Goal: Task Accomplishment & Management: Complete application form

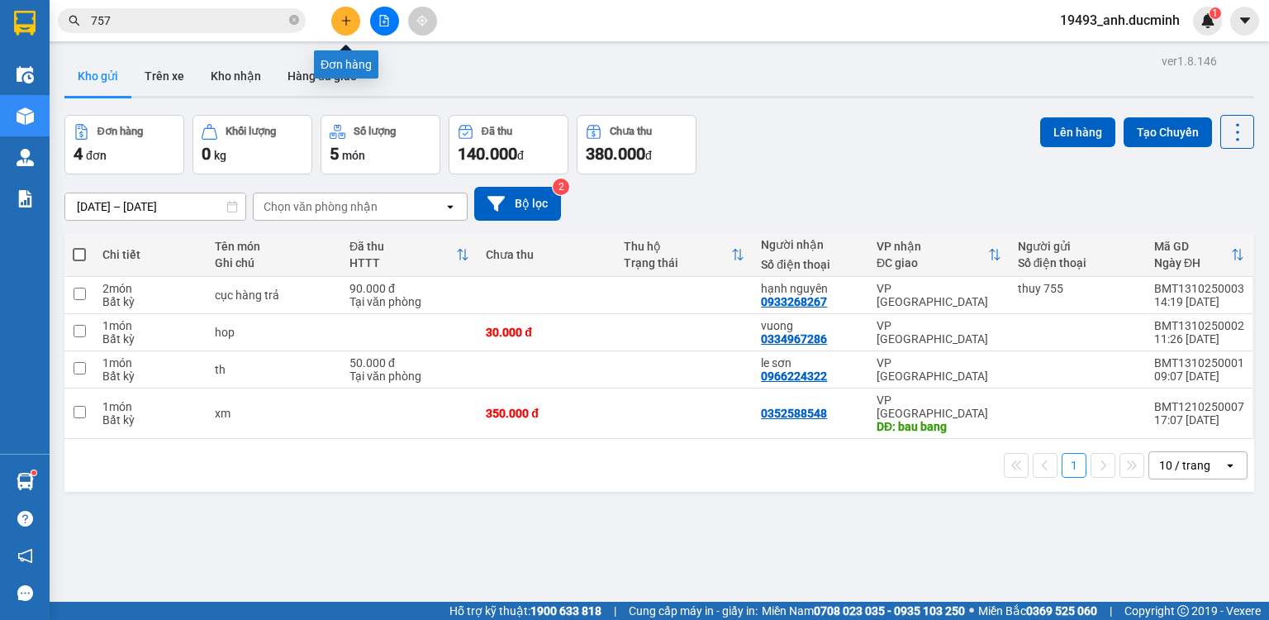
click at [347, 17] on icon "plus" at bounding box center [346, 21] width 12 height 12
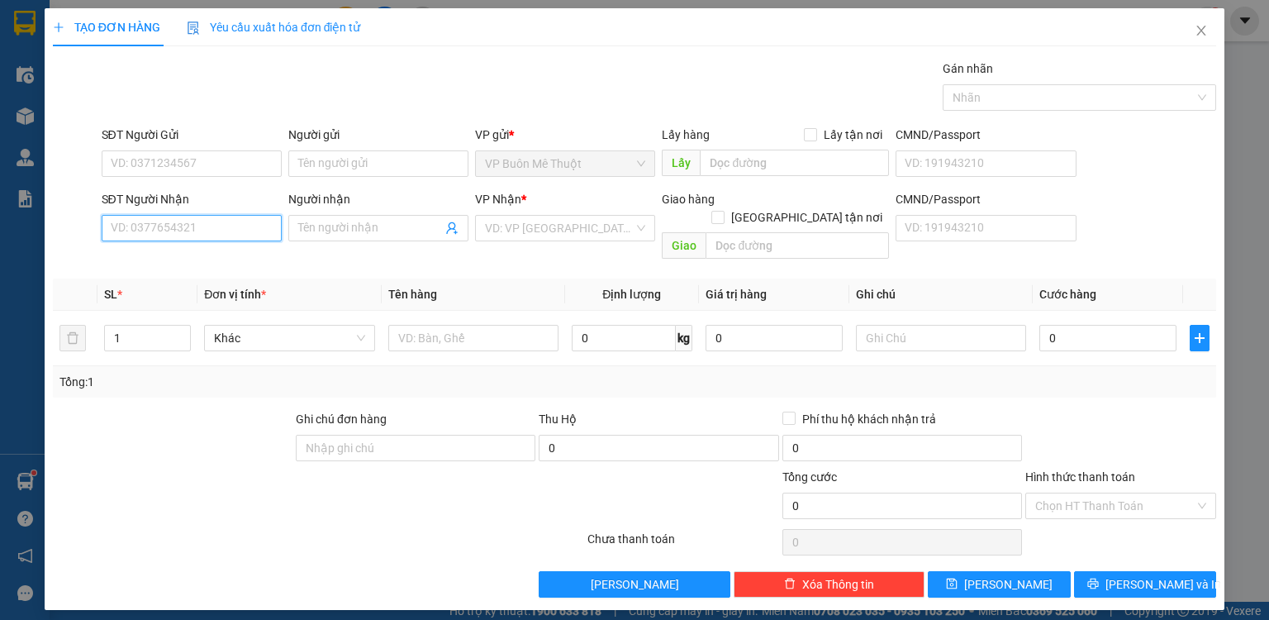
click at [228, 229] on input "SĐT Người Nhận" at bounding box center [192, 228] width 180 height 26
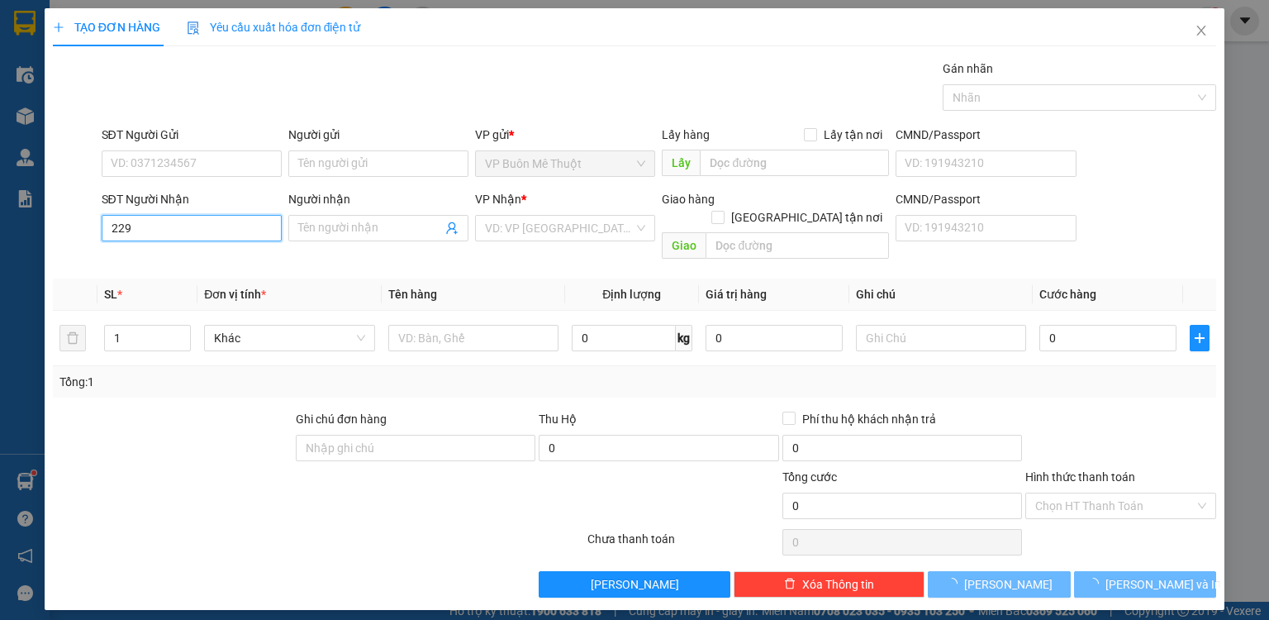
click at [218, 239] on input "229" at bounding box center [192, 228] width 180 height 26
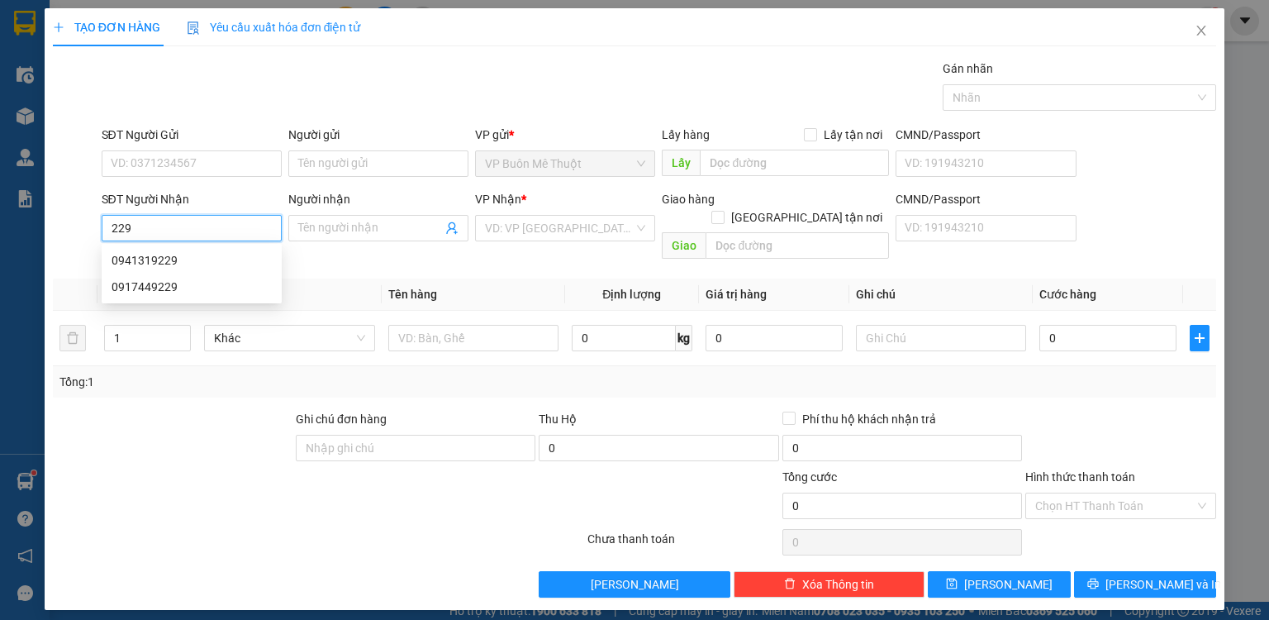
click at [217, 236] on input "229" at bounding box center [192, 228] width 180 height 26
click at [192, 263] on div "0941319229" at bounding box center [192, 260] width 160 height 18
type input "0941319229"
type input "chọn thanh"
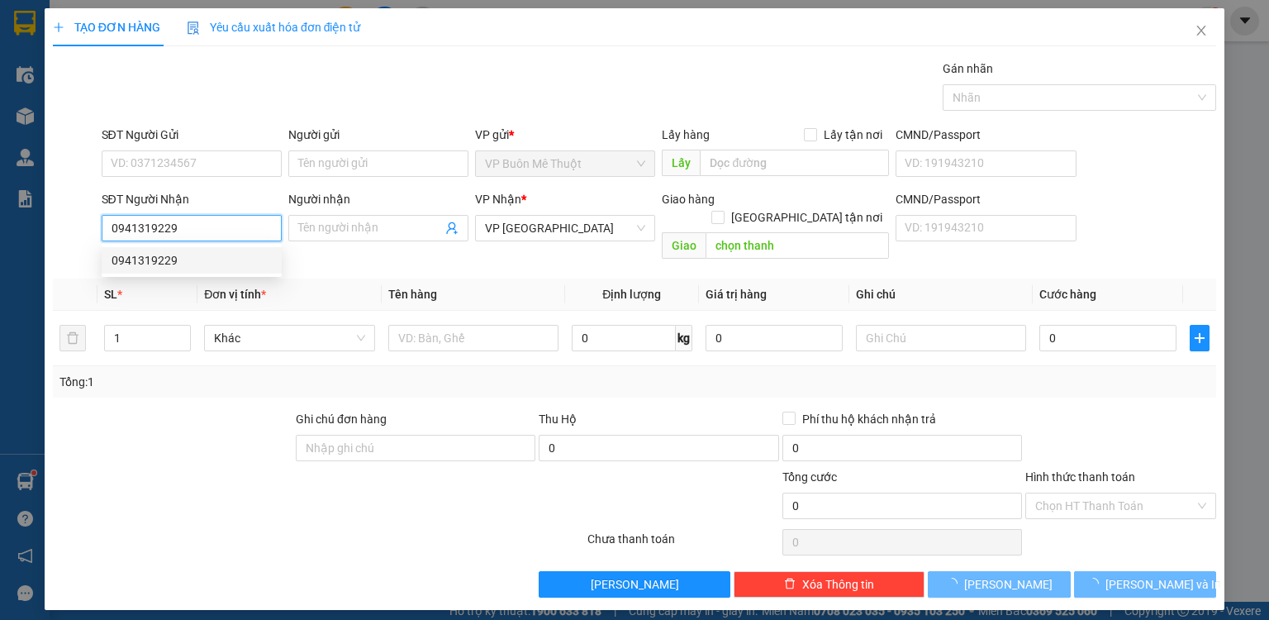
type input "200.000"
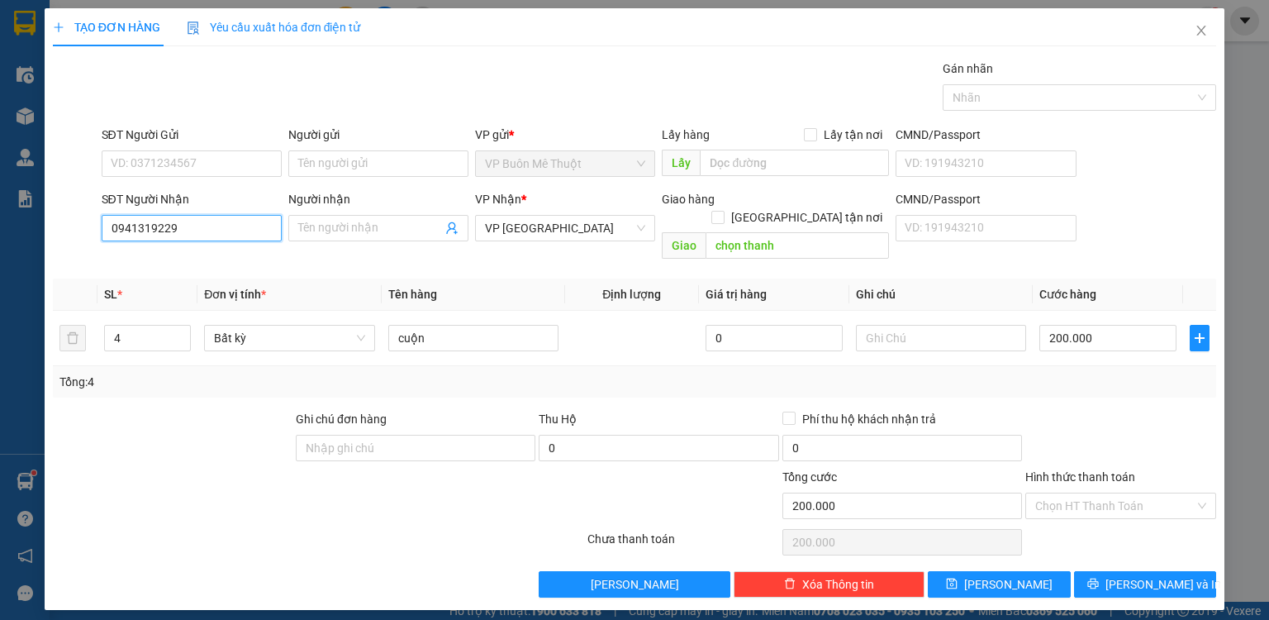
drag, startPoint x: 192, startPoint y: 230, endPoint x: 78, endPoint y: 244, distance: 114.9
click at [81, 244] on div "SĐT Người Nhận 0941319229 Người nhận Tên người nhận VP Nhận * VP [GEOGRAPHIC_DA…" at bounding box center [634, 228] width 1166 height 76
type input "299"
drag, startPoint x: 169, startPoint y: 230, endPoint x: 26, endPoint y: 248, distance: 143.2
click at [26, 248] on div "TẠO ĐƠN HÀNG Yêu cầu xuất hóa đơn điện tử Transit Pickup Surcharge Ids Transit …" at bounding box center [634, 310] width 1269 height 620
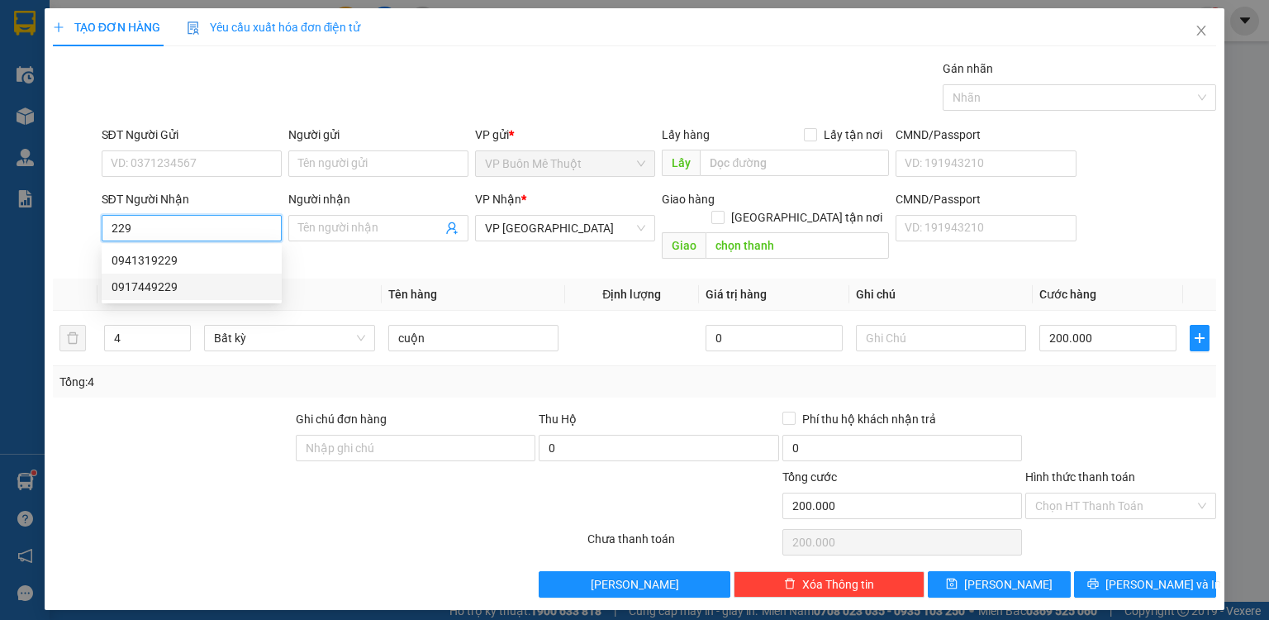
click at [211, 290] on div "0917449229" at bounding box center [192, 287] width 160 height 18
type input "0917449229"
type input "phu rieng.dx"
type input "0"
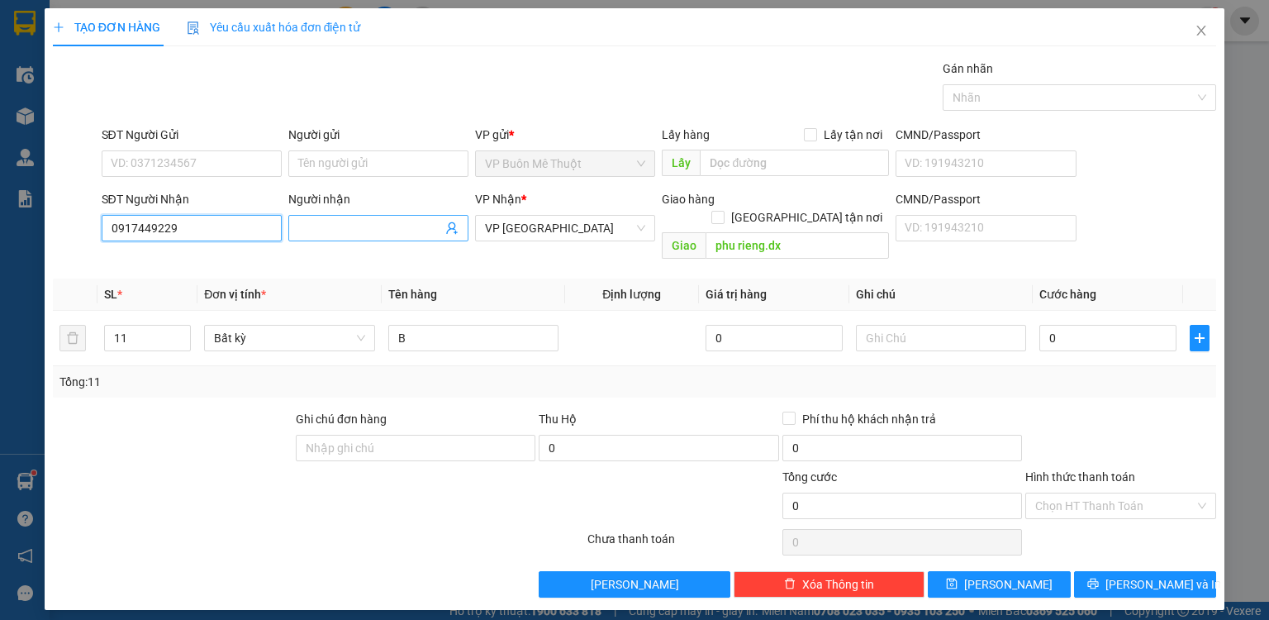
type input "0917449229"
click at [327, 228] on input "Người nhận" at bounding box center [370, 228] width 144 height 18
type input "dico"
click at [135, 325] on input "11" at bounding box center [147, 337] width 85 height 25
type input "1"
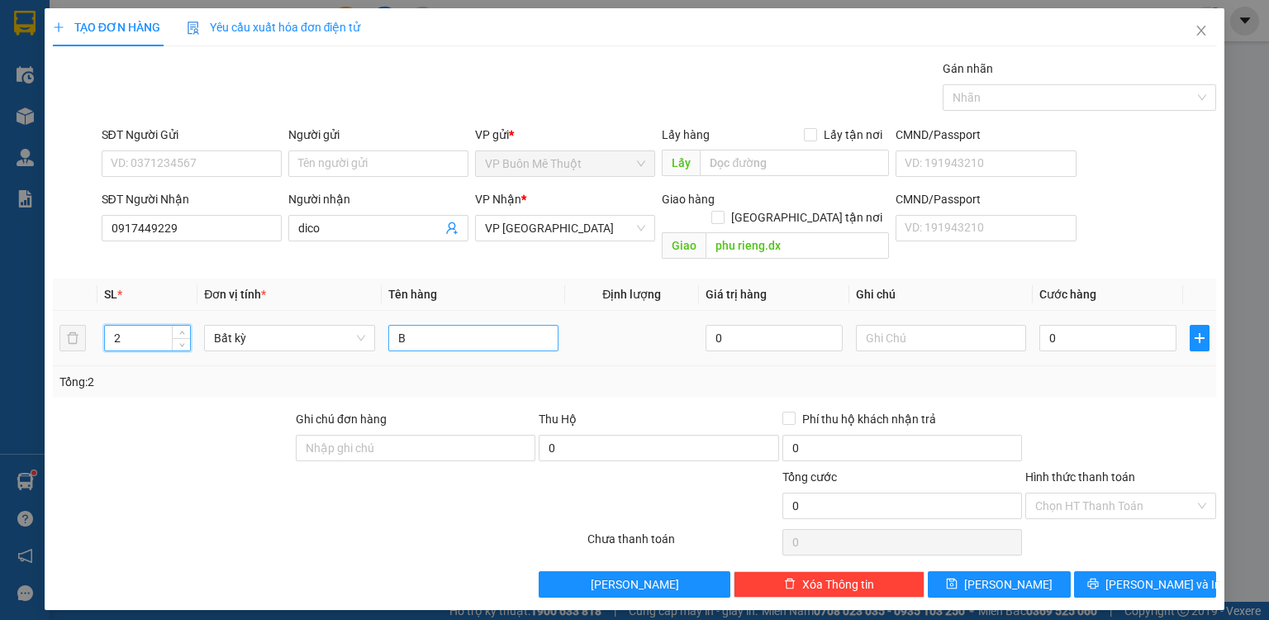
type input "2"
click at [436, 325] on input "B" at bounding box center [473, 338] width 170 height 26
type input "t"
drag, startPoint x: 1064, startPoint y: 483, endPoint x: 1065, endPoint y: 519, distance: 35.5
click at [1064, 493] on input "Hình thức thanh toán" at bounding box center [1114, 505] width 159 height 25
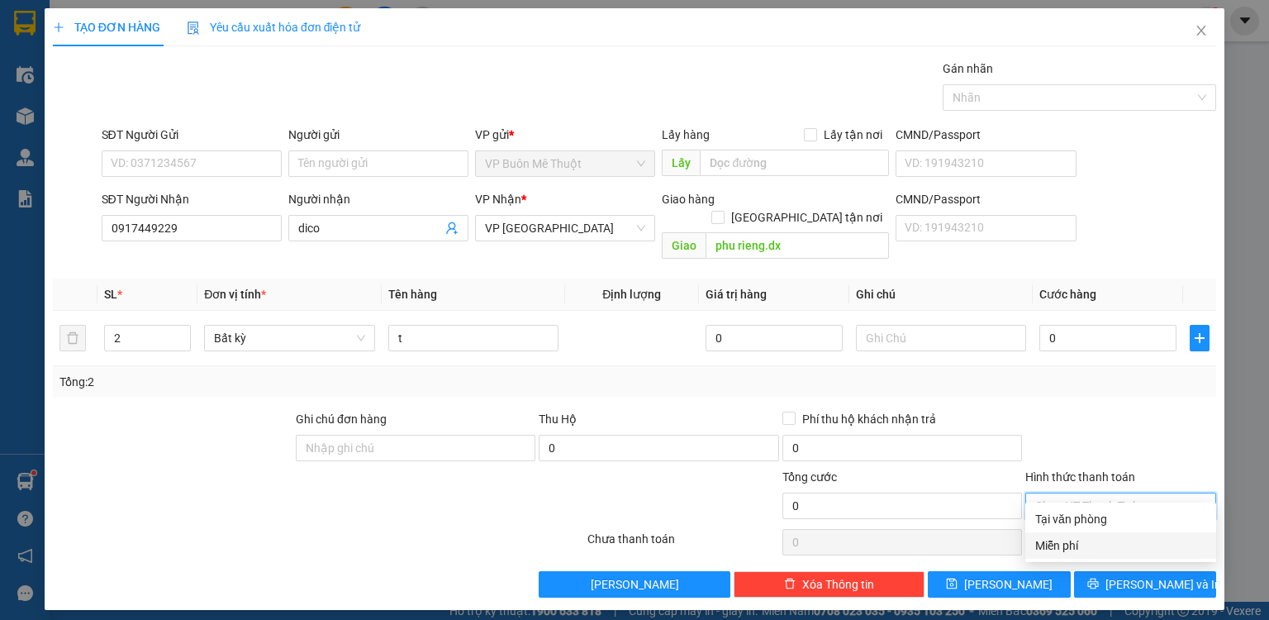
click at [1061, 541] on div "Miễn phí" at bounding box center [1120, 545] width 171 height 18
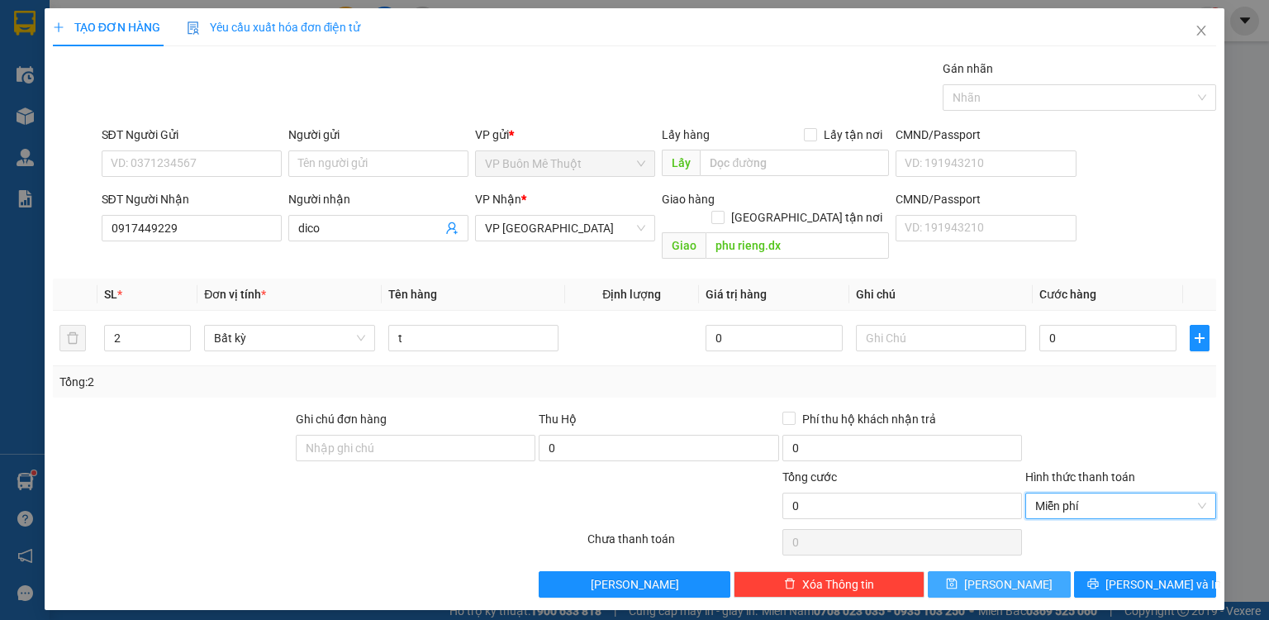
click at [1049, 571] on button "[PERSON_NAME]" at bounding box center [999, 584] width 143 height 26
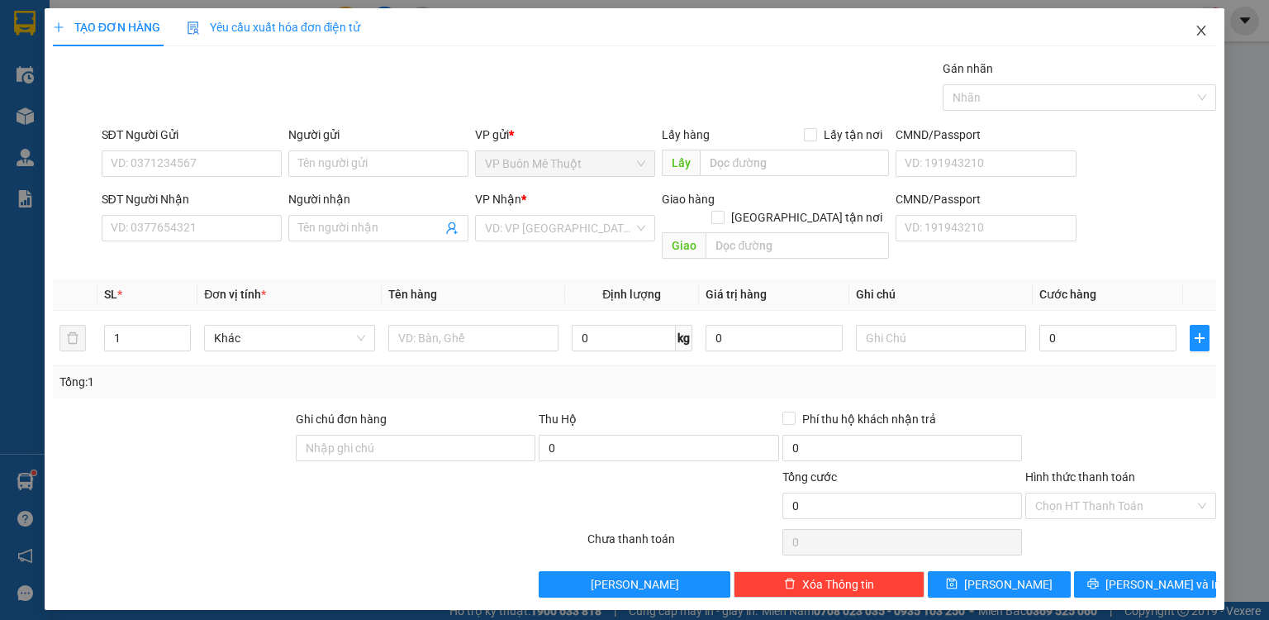
click at [1204, 32] on icon "close" at bounding box center [1200, 30] width 13 height 13
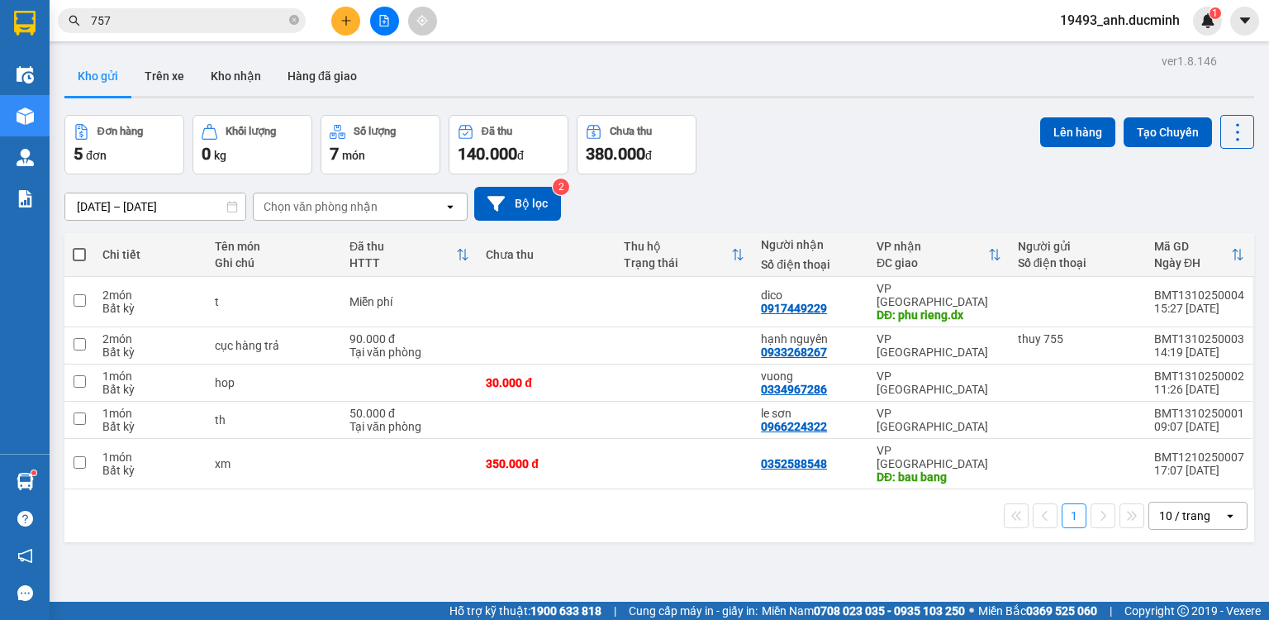
click at [343, 29] on button at bounding box center [345, 21] width 29 height 29
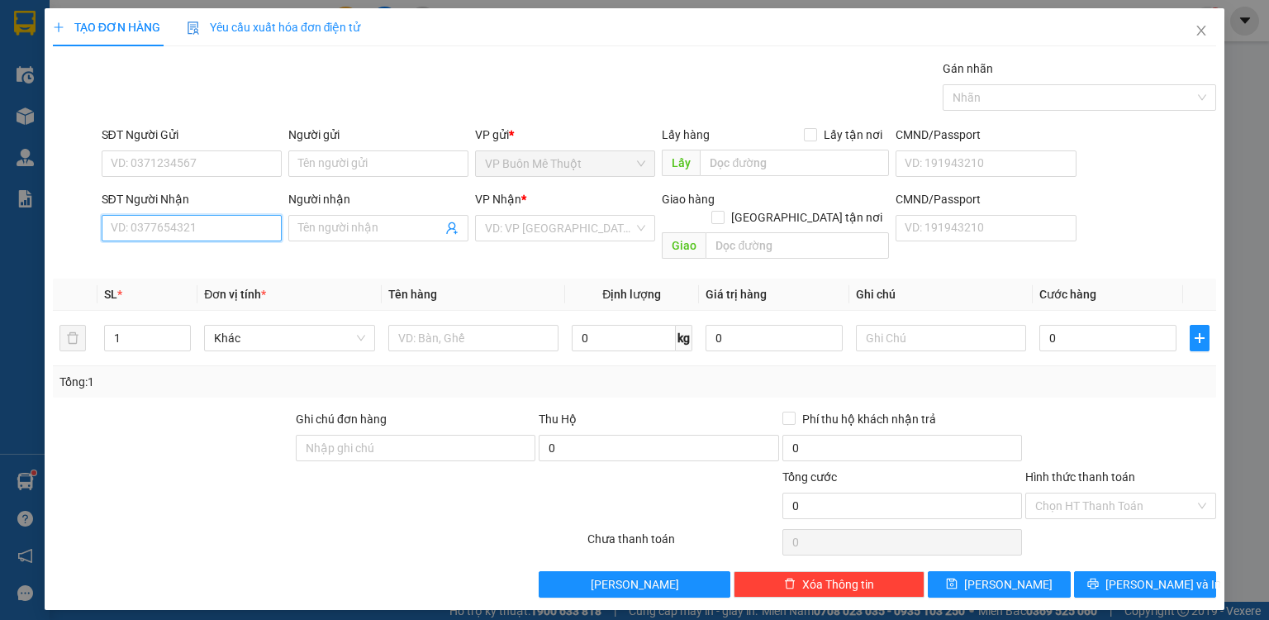
click at [221, 233] on input "SĐT Người Nhận" at bounding box center [192, 228] width 180 height 26
click at [198, 258] on div "0961441040 - quyền" at bounding box center [192, 260] width 160 height 18
type input "0961441040"
type input "quyền"
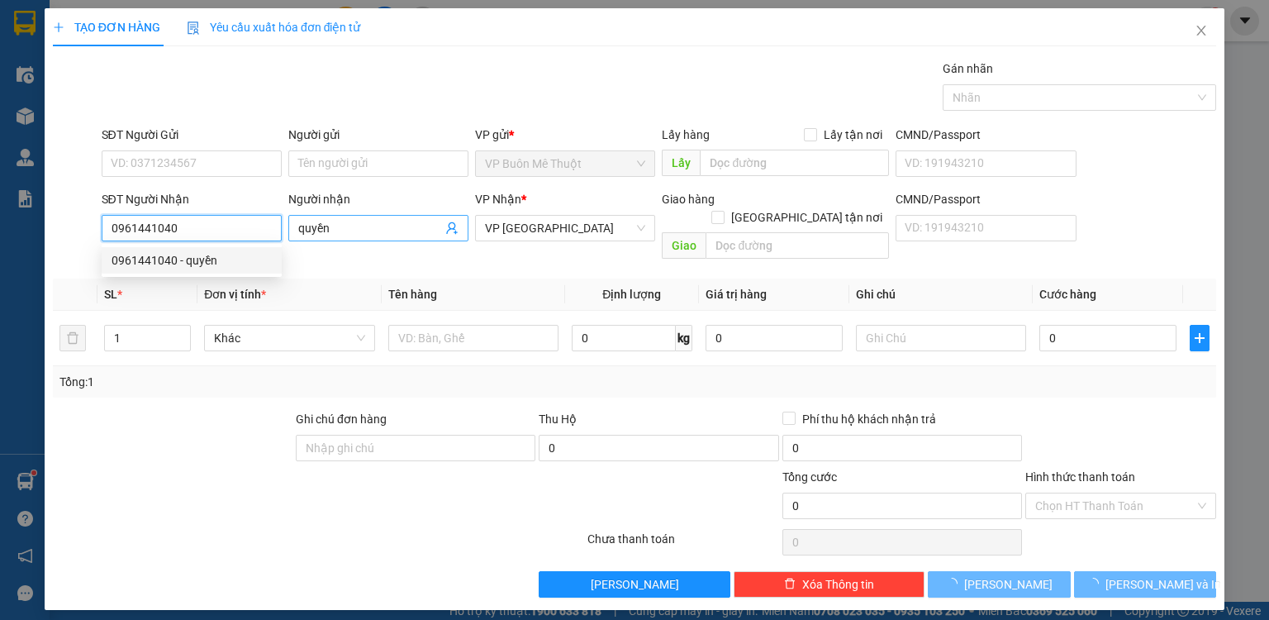
type input "50.000"
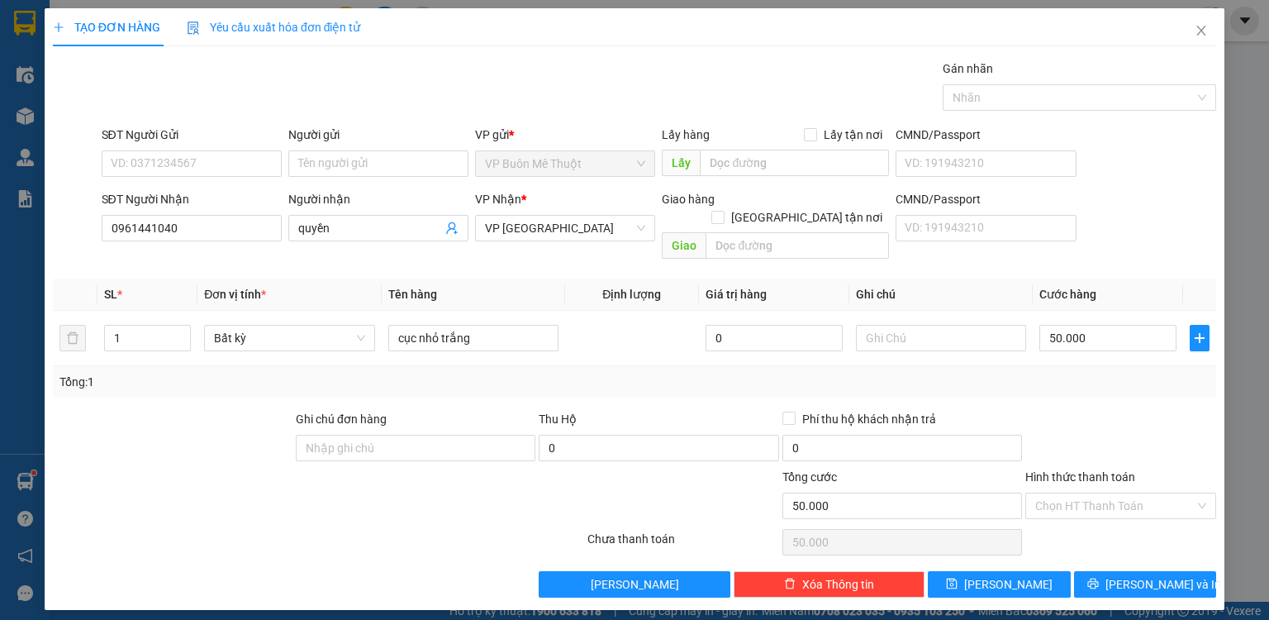
click at [175, 244] on div "SĐT Người Nhận 0961441040" at bounding box center [192, 219] width 180 height 58
click at [202, 227] on input "0961441040" at bounding box center [192, 228] width 180 height 26
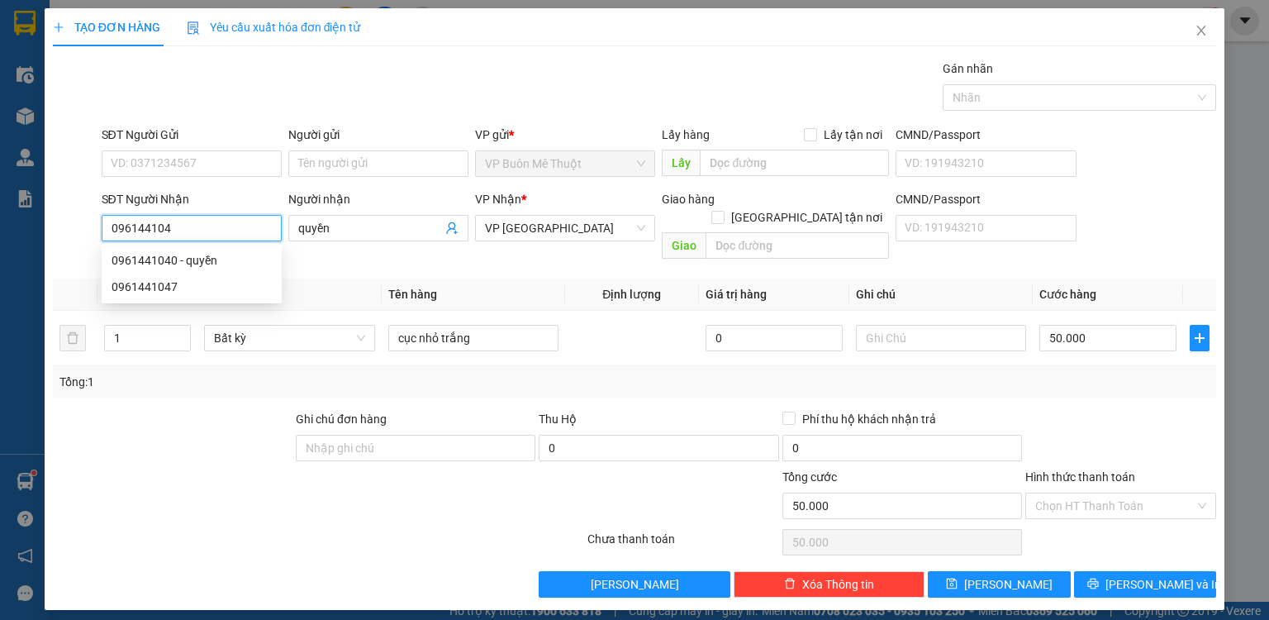
type input "0961441047"
click at [201, 257] on div "0961441047" at bounding box center [192, 260] width 160 height 18
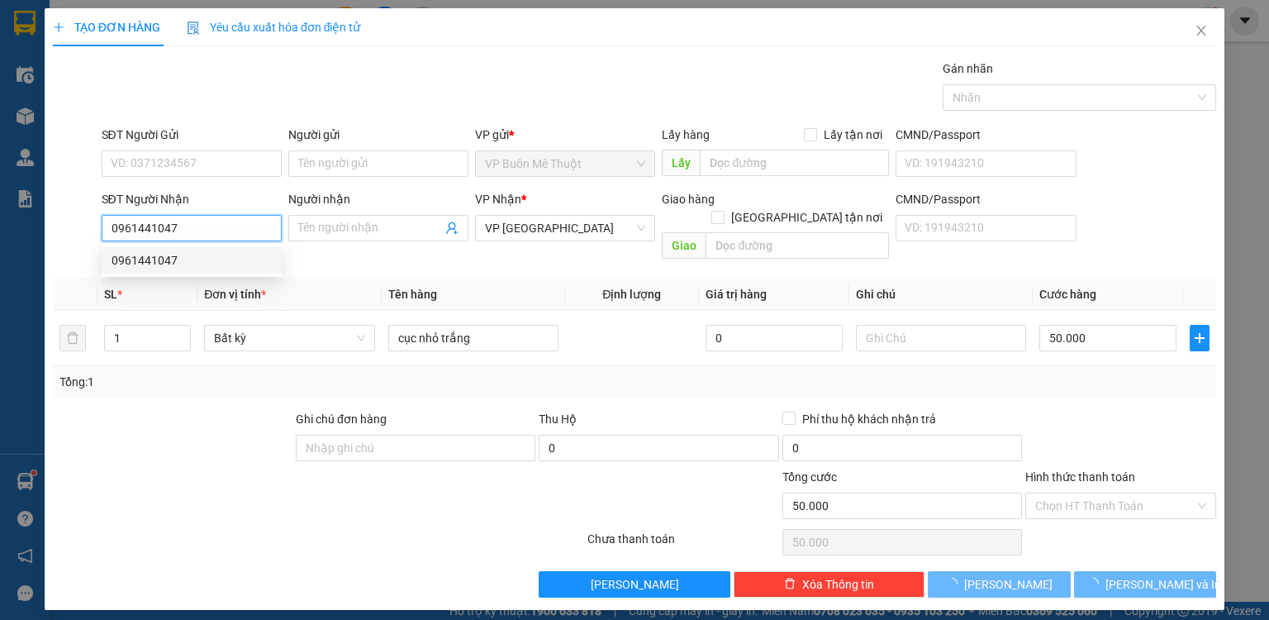
type input "40.000"
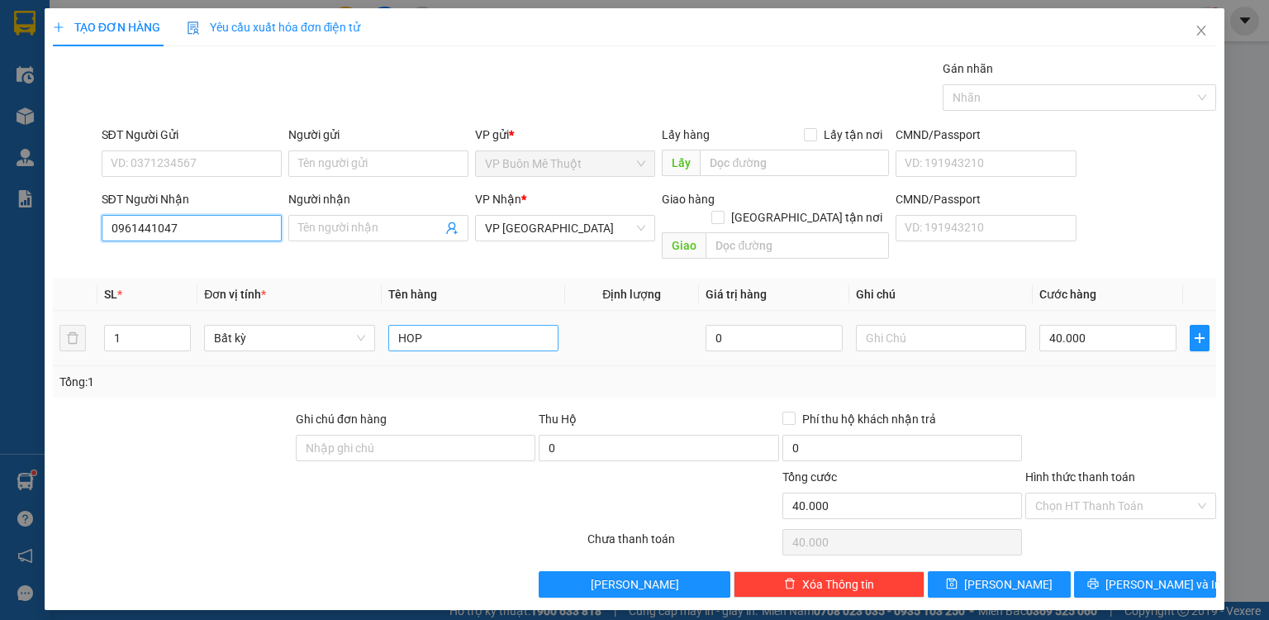
type input "0961441047"
click at [493, 325] on input "HOP" at bounding box center [473, 338] width 170 height 26
type input "H"
type input "tx"
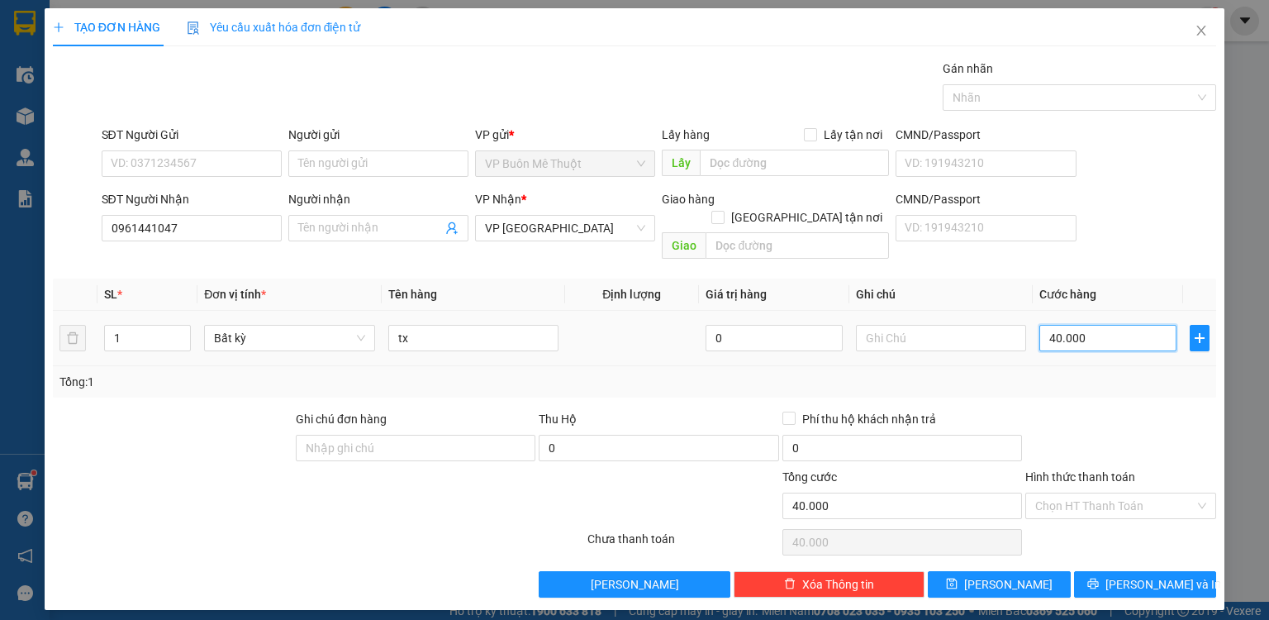
click at [1114, 325] on input "40.000" at bounding box center [1107, 338] width 137 height 26
click at [1108, 327] on input "40.000" at bounding box center [1107, 338] width 137 height 26
drag, startPoint x: 1014, startPoint y: 330, endPoint x: 965, endPoint y: 340, distance: 49.6
click at [965, 340] on tr "1 Bất kỳ tx 0 40.000" at bounding box center [634, 338] width 1163 height 55
type input "5"
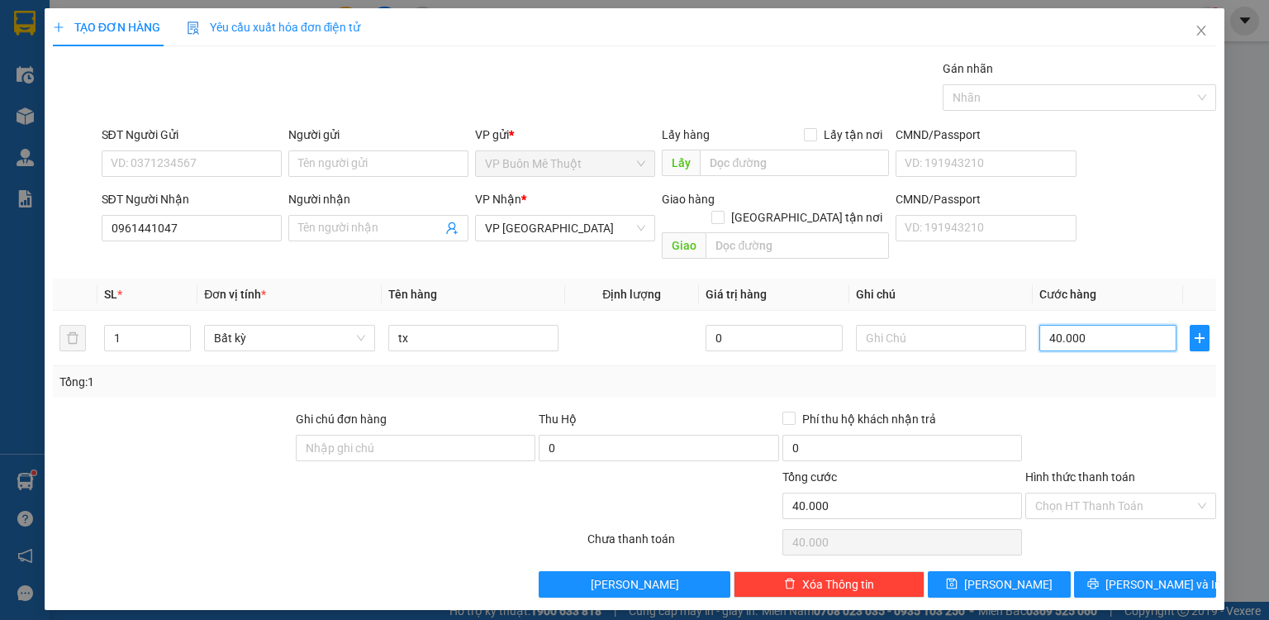
type input "5"
type input "50"
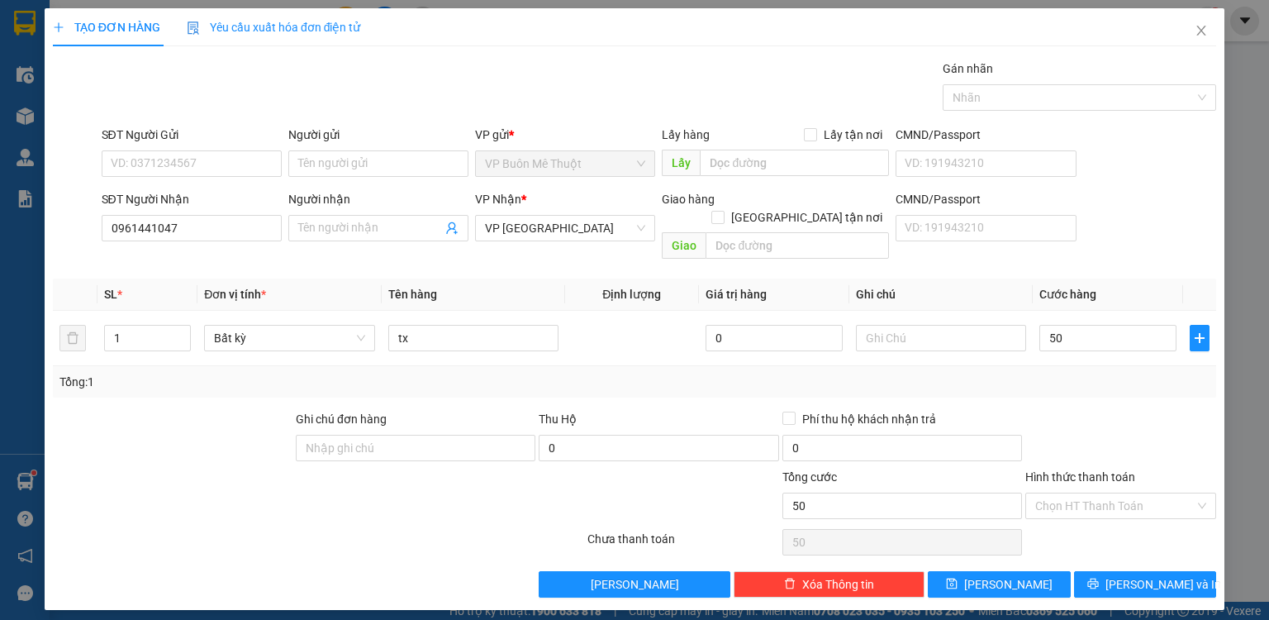
type input "50.000"
click at [1074, 410] on div at bounding box center [1120, 439] width 194 height 58
click at [1077, 493] on input "Hình thức thanh toán" at bounding box center [1114, 505] width 159 height 25
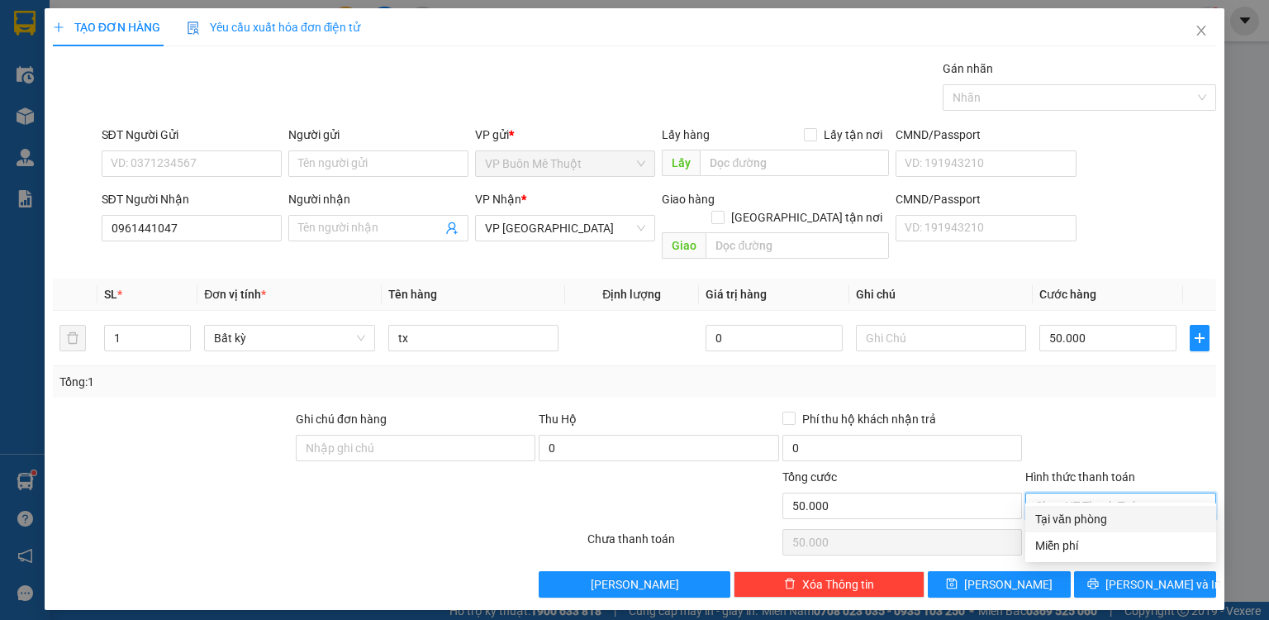
drag, startPoint x: 1075, startPoint y: 513, endPoint x: 1051, endPoint y: 542, distance: 37.5
click at [1073, 518] on div "Tại văn phòng" at bounding box center [1120, 519] width 171 height 18
type input "0"
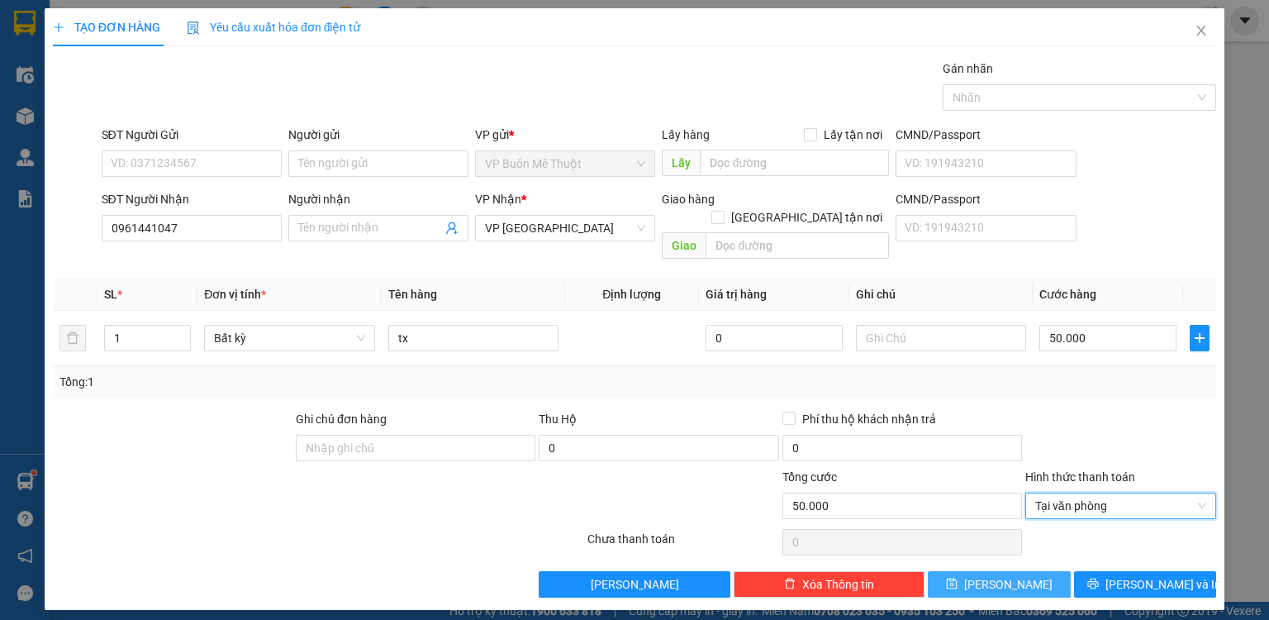
click at [1033, 571] on button "[PERSON_NAME]" at bounding box center [999, 584] width 143 height 26
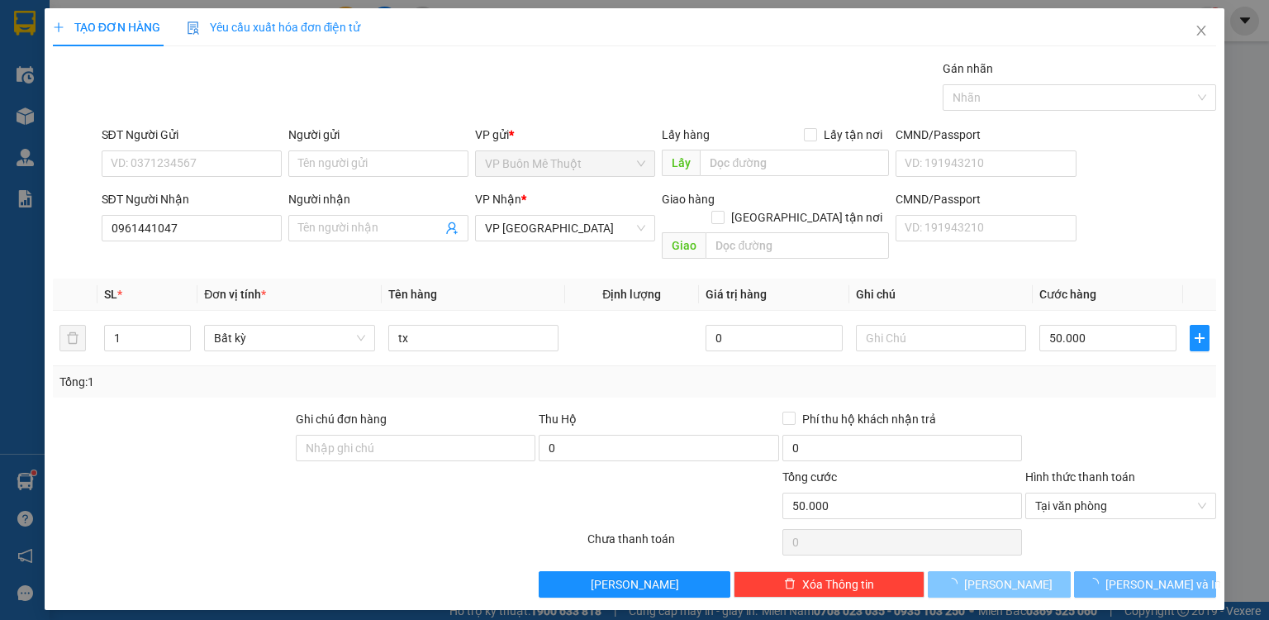
type input "0"
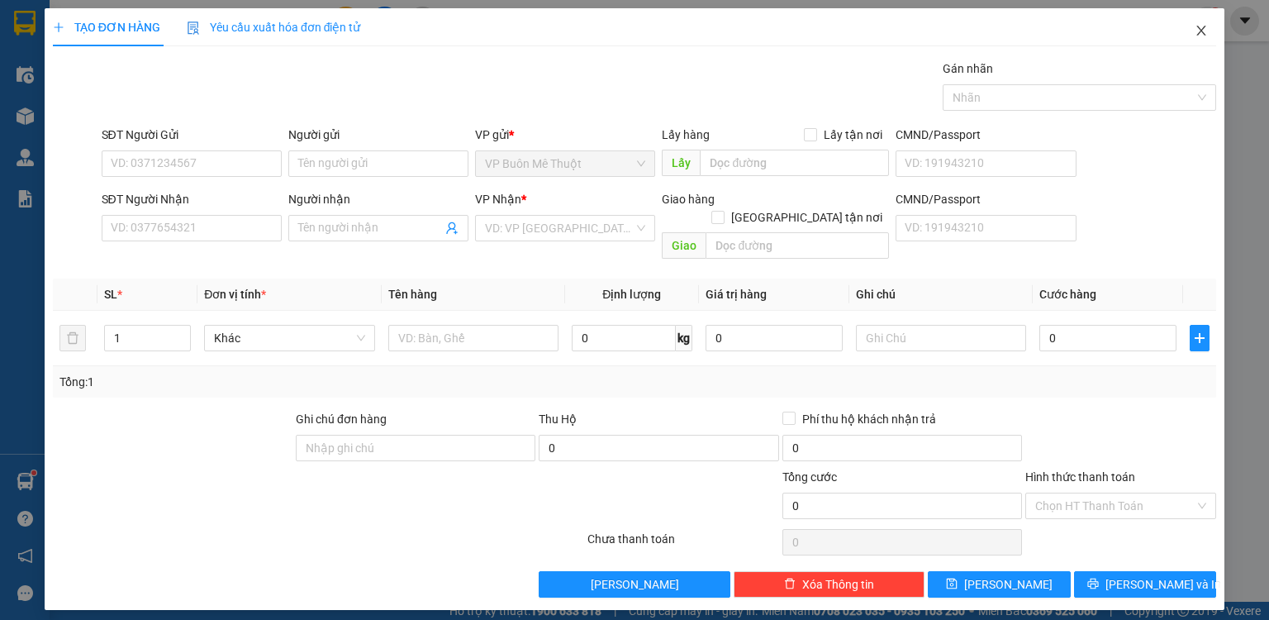
click at [1206, 31] on icon "close" at bounding box center [1200, 30] width 13 height 13
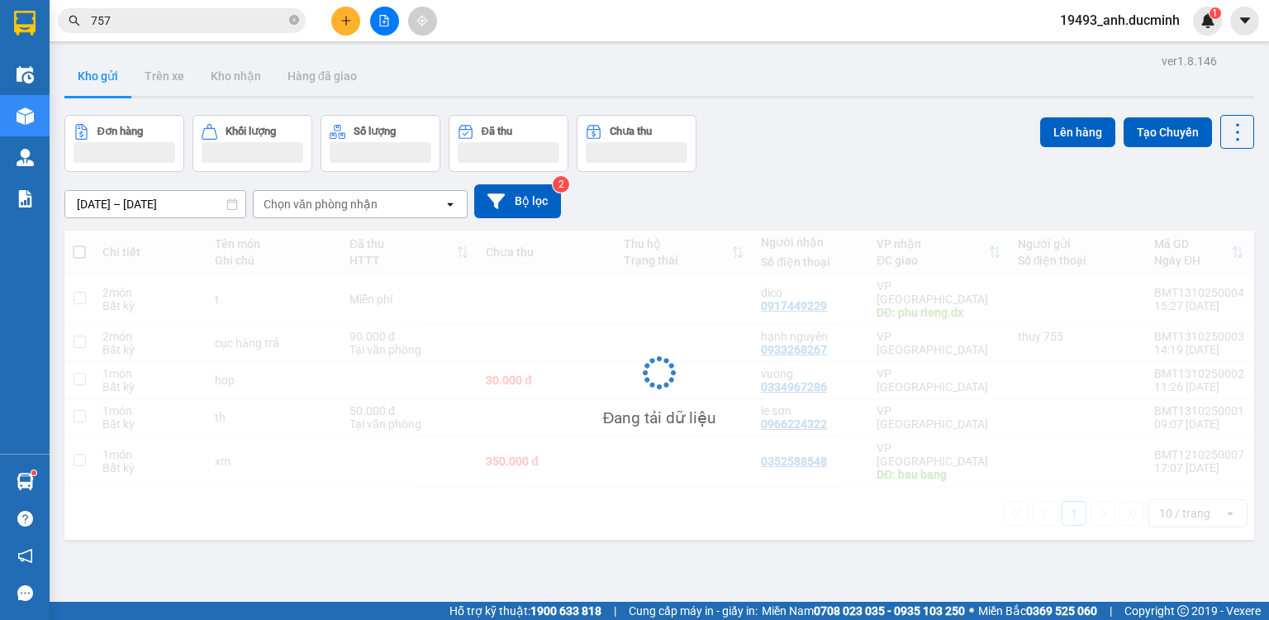
click at [293, 23] on icon "close-circle" at bounding box center [294, 20] width 10 height 10
click at [283, 22] on input "757" at bounding box center [188, 21] width 195 height 18
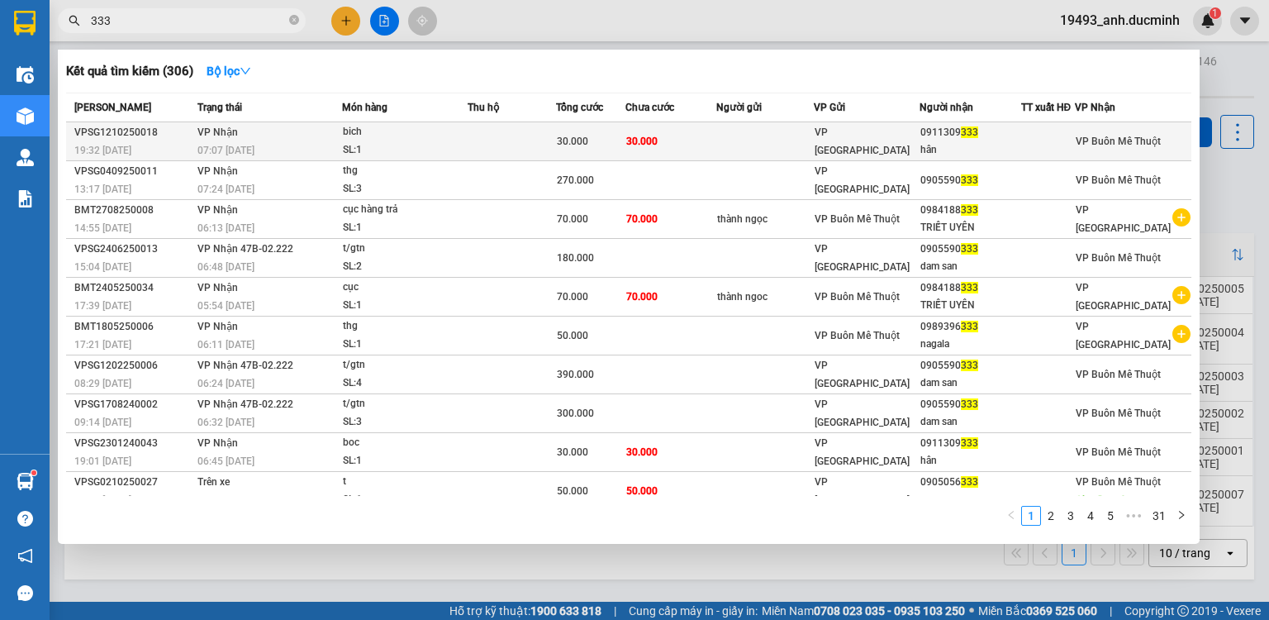
type input "333"
click at [573, 135] on span "30.000" at bounding box center [572, 141] width 31 height 12
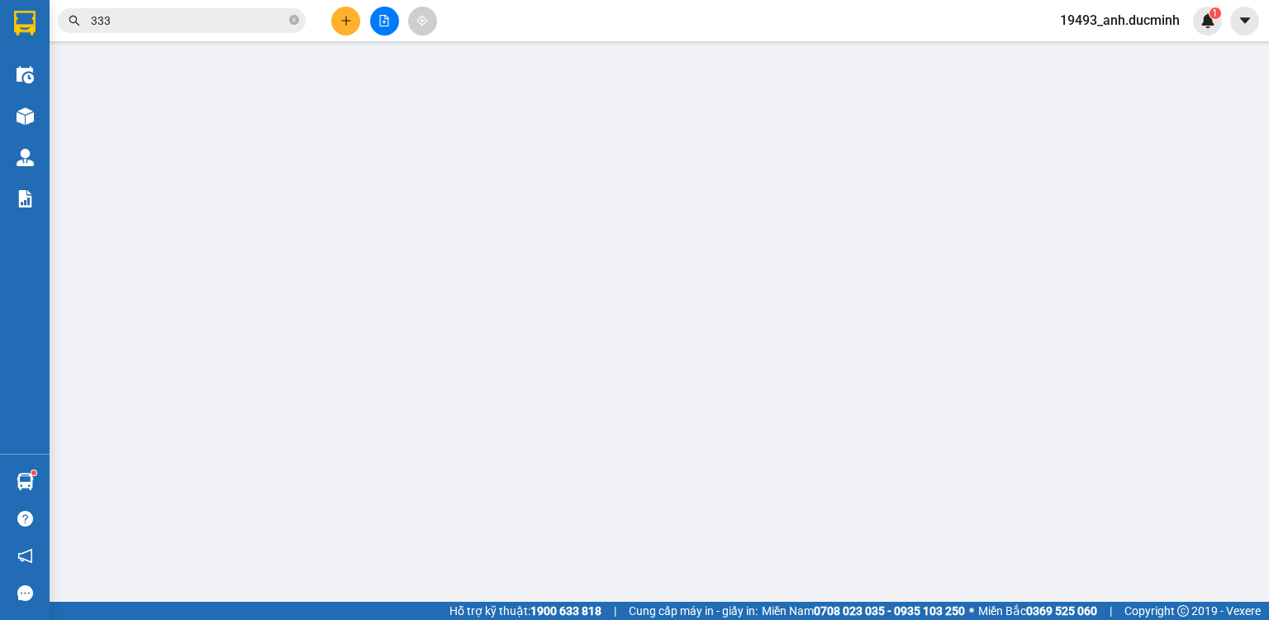
type input "0911309333"
type input "hân"
type input "0"
type input "30.000"
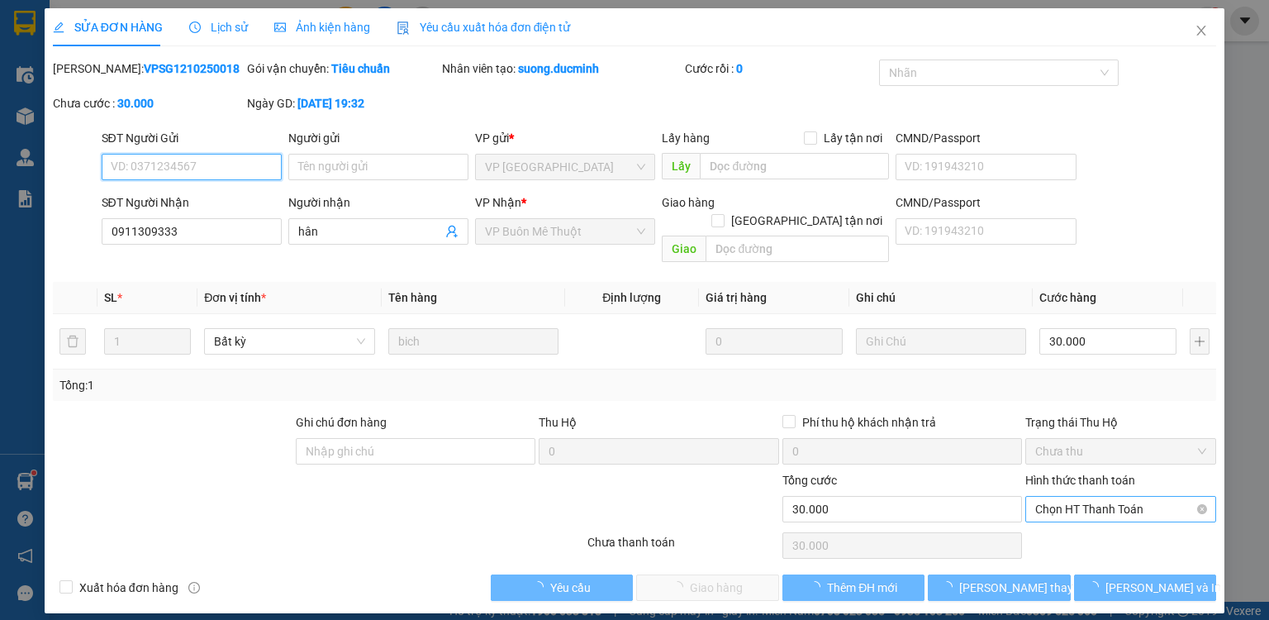
click at [1081, 496] on span "Chọn HT Thanh Toán" at bounding box center [1120, 508] width 171 height 25
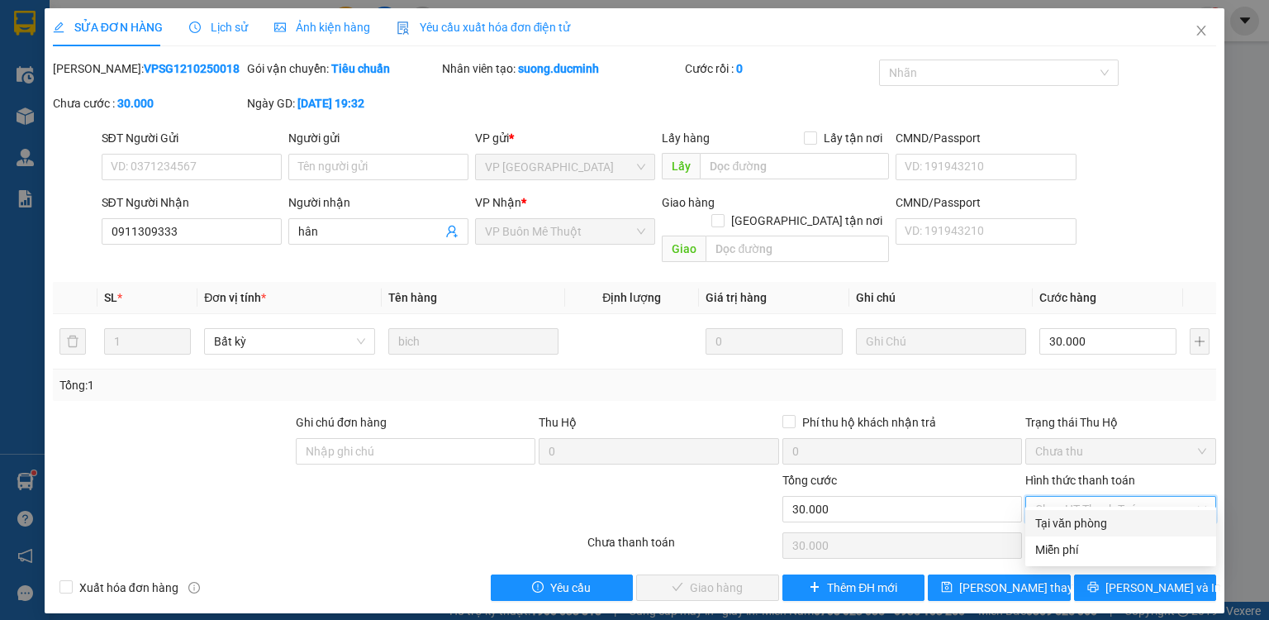
drag, startPoint x: 1071, startPoint y: 525, endPoint x: 1024, endPoint y: 535, distance: 47.3
click at [1071, 526] on div "Tại văn phòng" at bounding box center [1120, 523] width 171 height 18
type input "0"
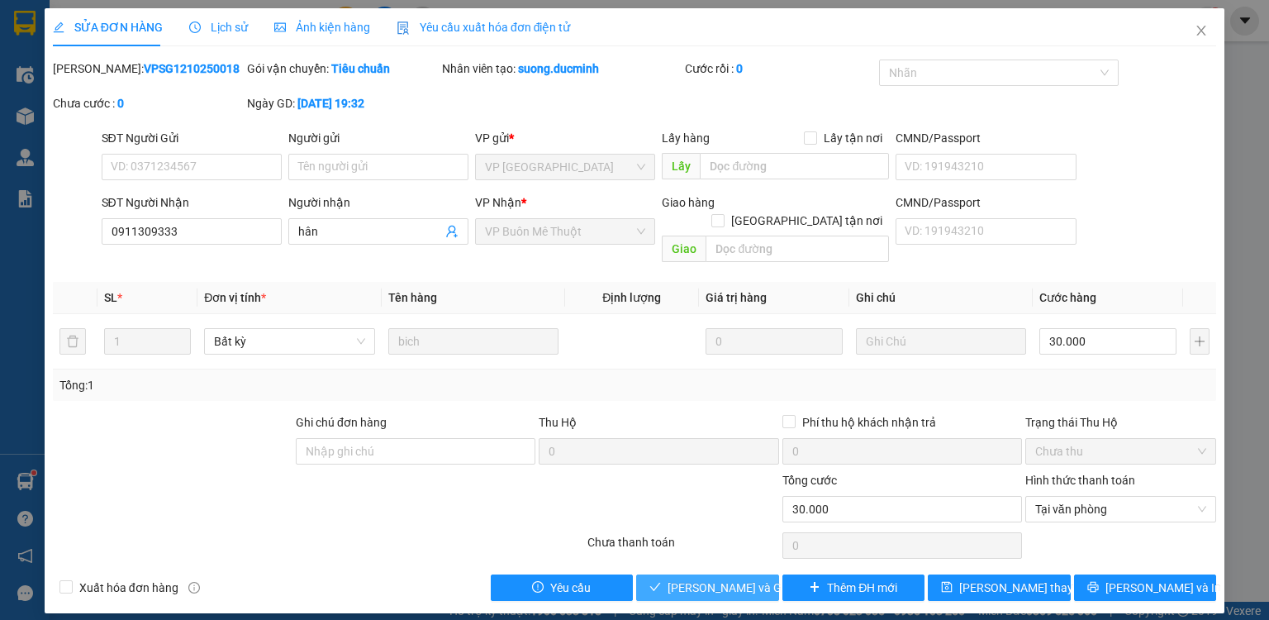
click at [684, 578] on span "[PERSON_NAME] và Giao hàng" at bounding box center [746, 587] width 159 height 18
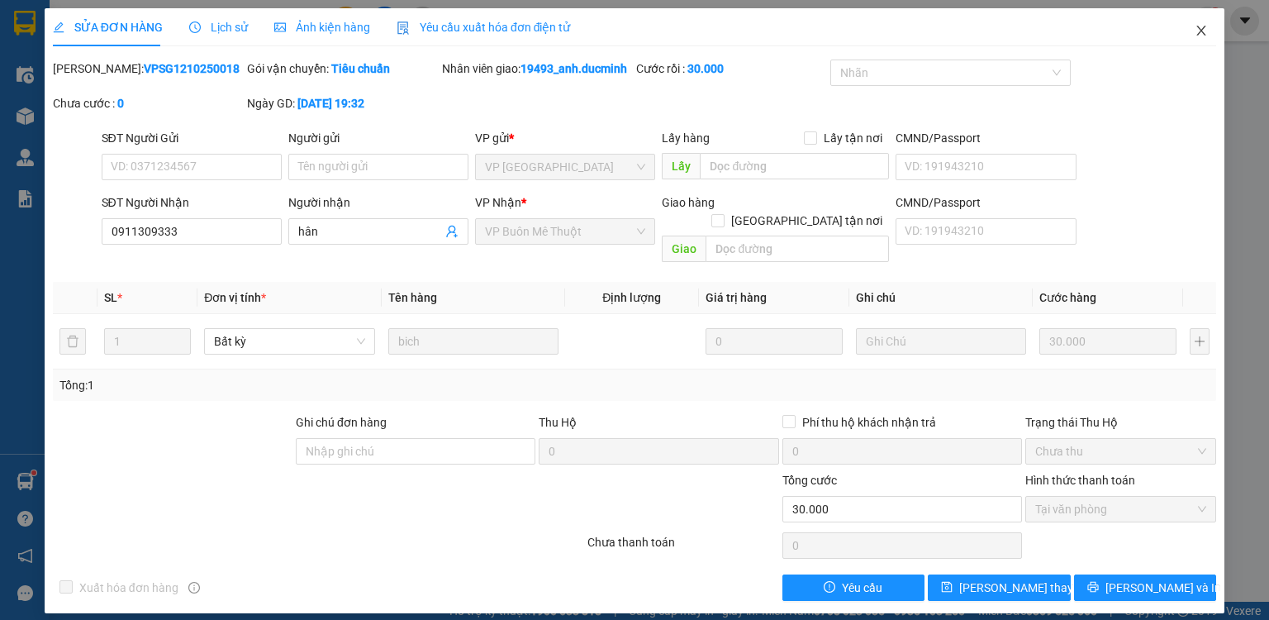
click at [1200, 31] on icon "close" at bounding box center [1201, 31] width 9 height 10
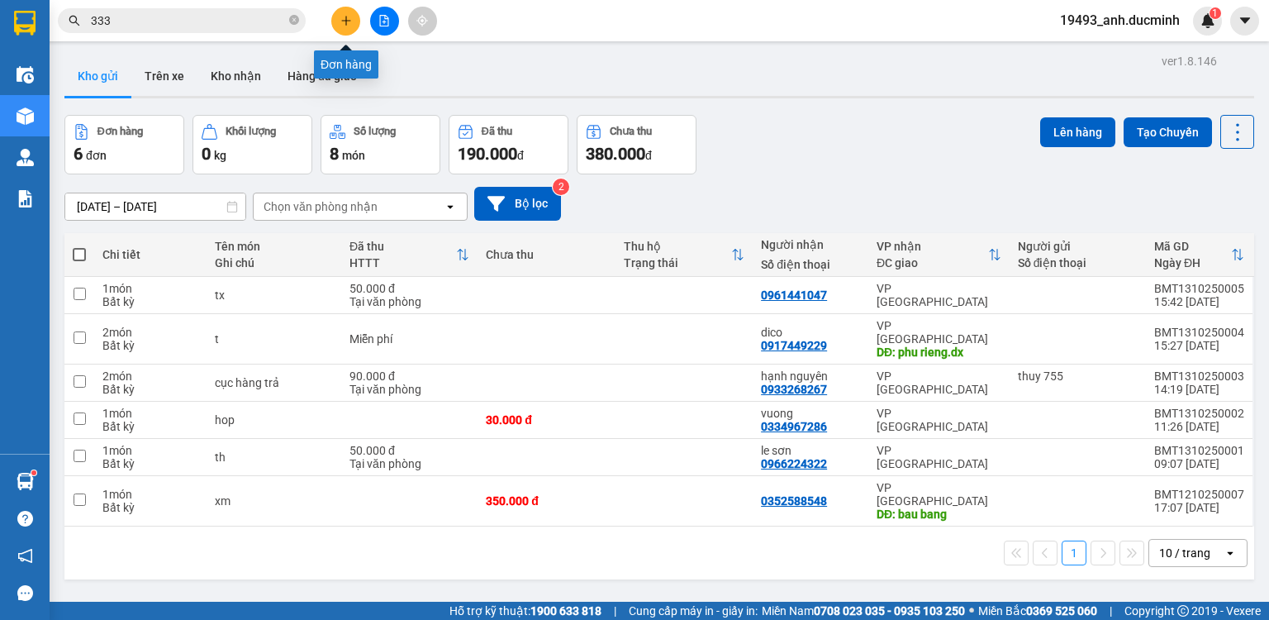
click at [342, 16] on icon "plus" at bounding box center [346, 21] width 12 height 12
